Goal: Task Accomplishment & Management: Manage account settings

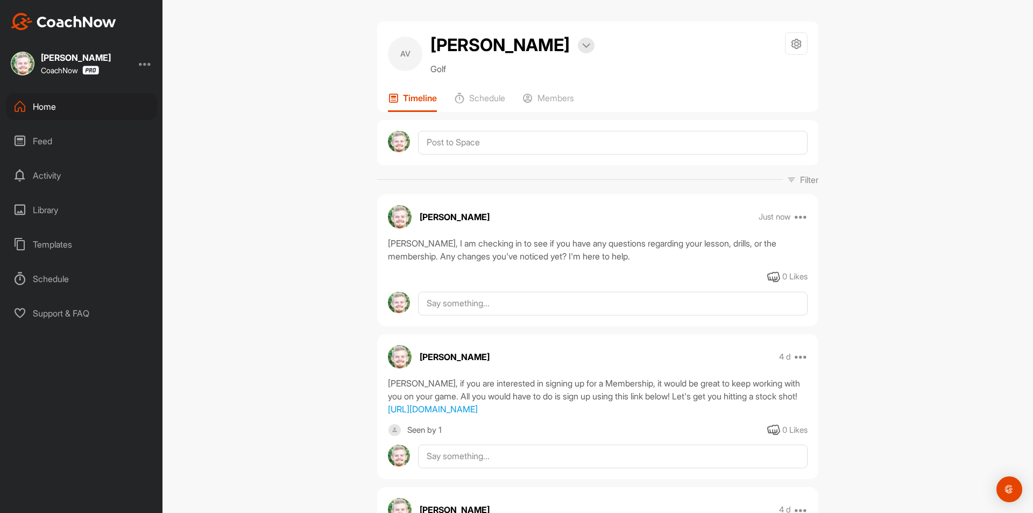
click at [78, 97] on div "Home" at bounding box center [82, 106] width 152 height 27
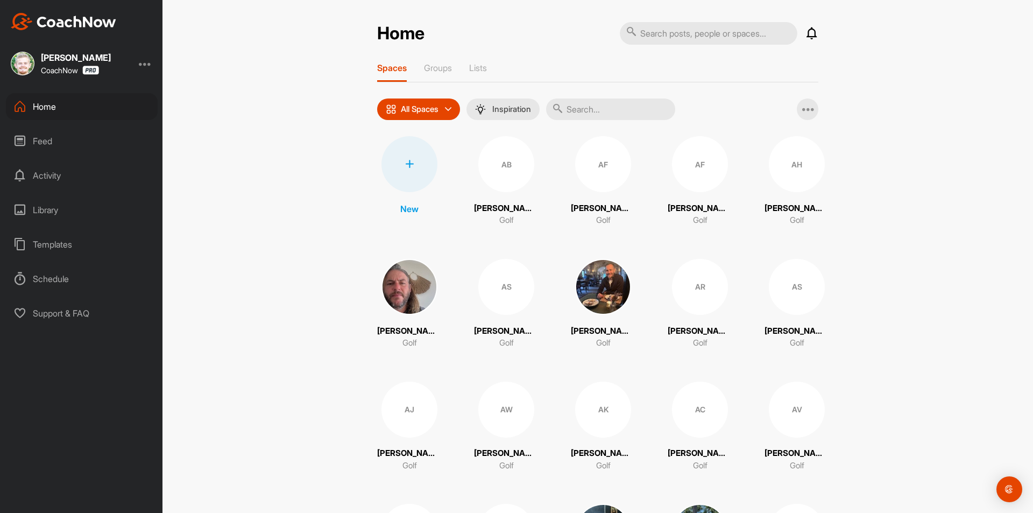
click at [148, 63] on div at bounding box center [145, 63] width 13 height 13
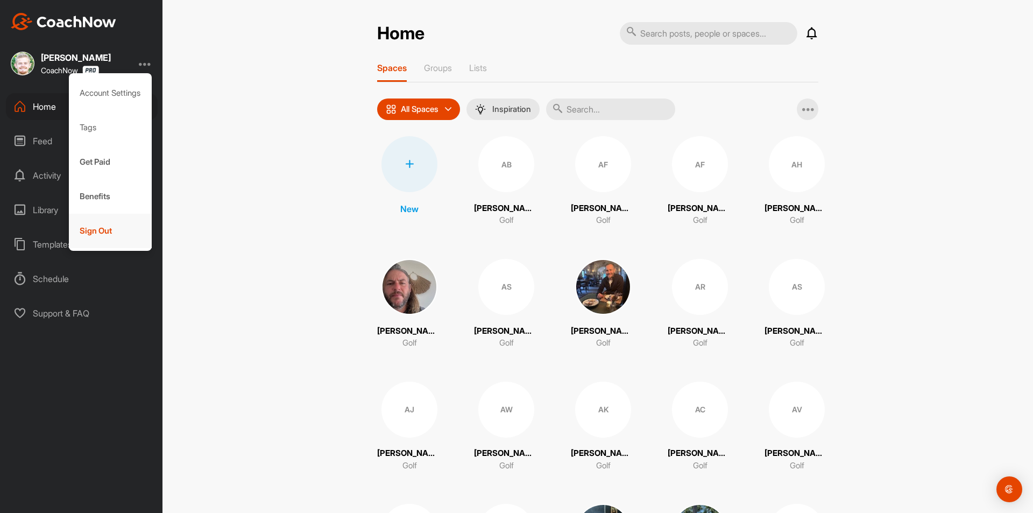
click at [95, 225] on div "Sign Out" at bounding box center [110, 231] width 83 height 34
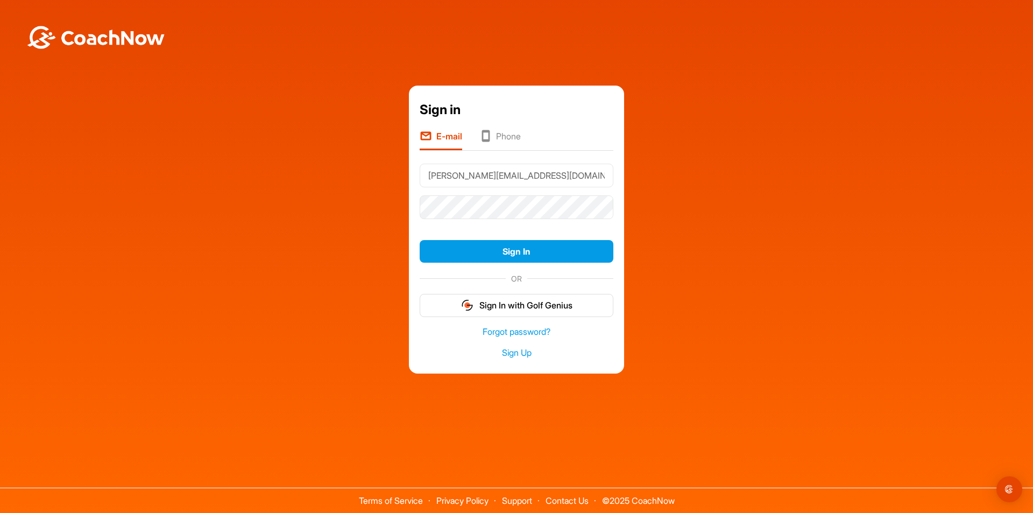
click at [586, 176] on input "[PERSON_NAME][EMAIL_ADDRESS][DOMAIN_NAME]" at bounding box center [517, 176] width 194 height 24
type input "[EMAIL_ADDRESS][DOMAIN_NAME]"
click at [511, 249] on button "Sign In" at bounding box center [517, 251] width 194 height 23
